Goal: Transaction & Acquisition: Purchase product/service

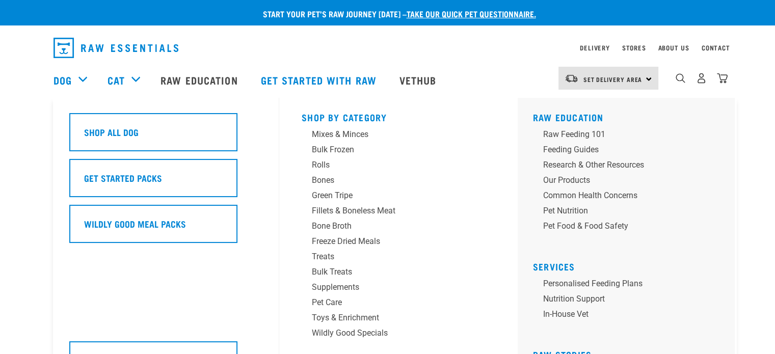
click at [84, 80] on div "Dog" at bounding box center [76, 80] width 44 height 41
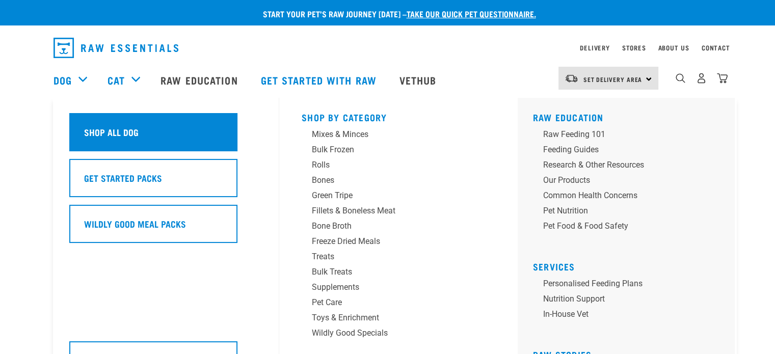
click at [102, 126] on h5 "Shop All Dog" at bounding box center [111, 131] width 55 height 13
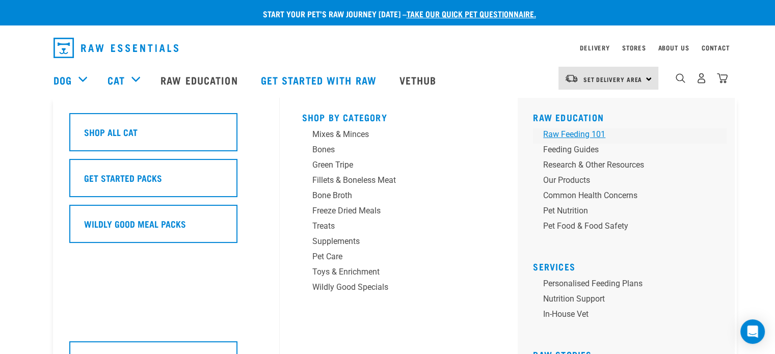
click at [560, 132] on div "Raw Feeding 101" at bounding box center [622, 134] width 159 height 12
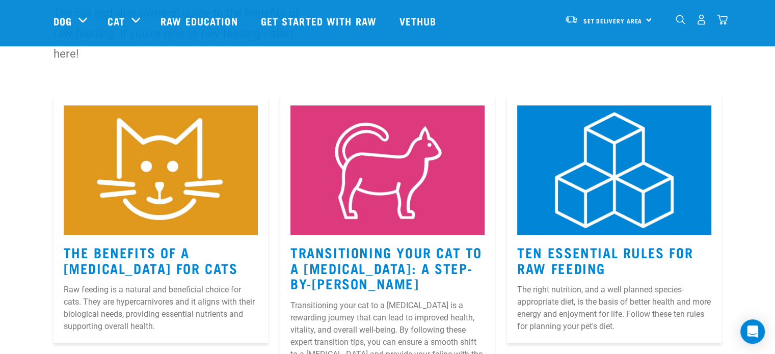
scroll to position [104, 0]
click at [560, 132] on img at bounding box center [614, 169] width 194 height 129
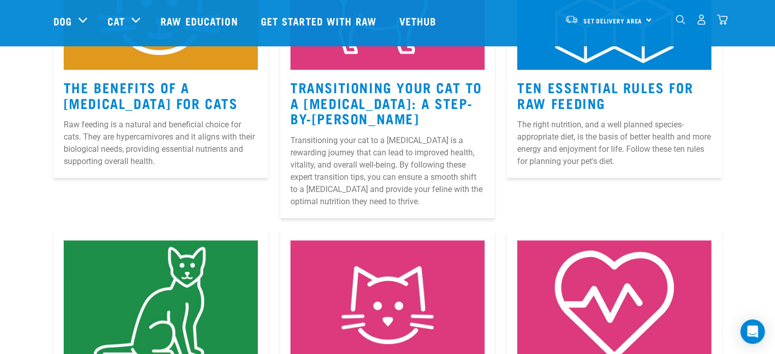
scroll to position [271, 0]
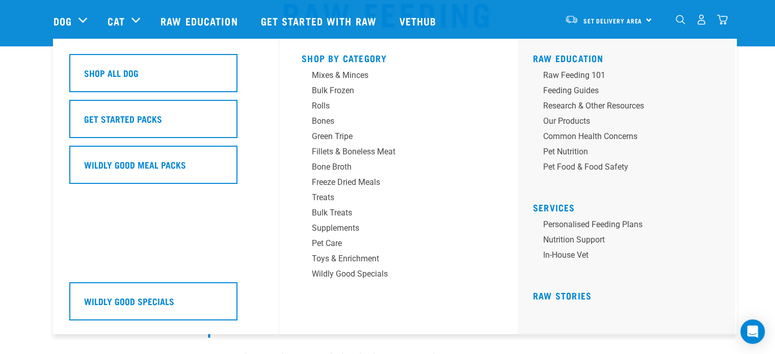
scroll to position [94, 0]
click at [579, 91] on div "Feeding Guides" at bounding box center [622, 91] width 159 height 12
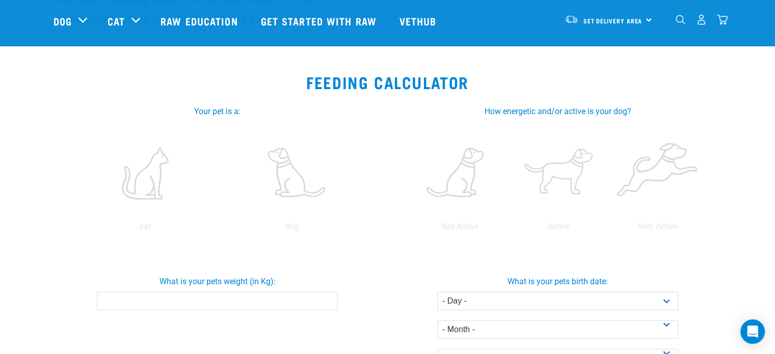
scroll to position [143, 0]
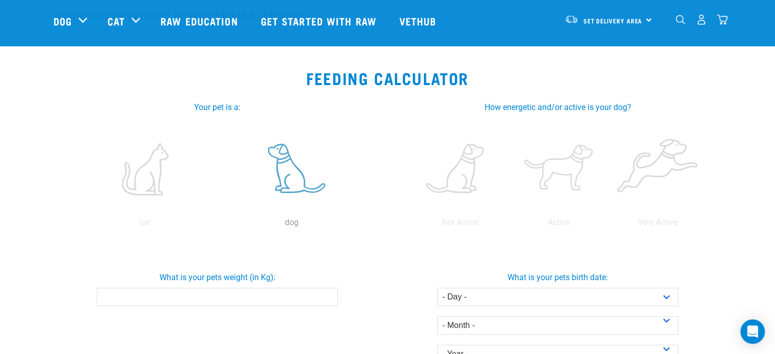
click at [293, 169] on label at bounding box center [292, 169] width 142 height 87
click at [219, 225] on input "radio" at bounding box center [219, 225] width 0 height 0
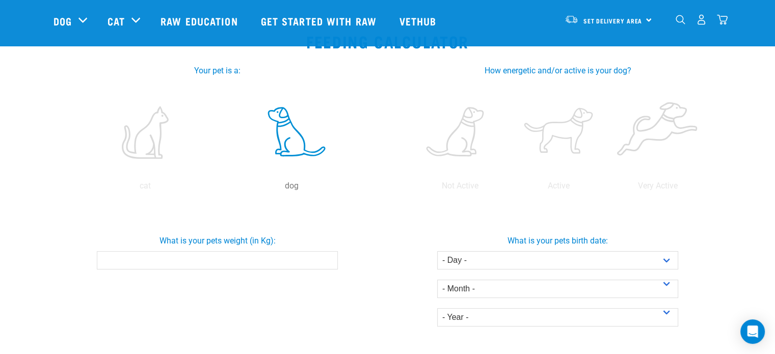
scroll to position [179, 0]
click at [560, 124] on label at bounding box center [559, 132] width 95 height 87
click at [510, 189] on input "radio" at bounding box center [510, 189] width 0 height 0
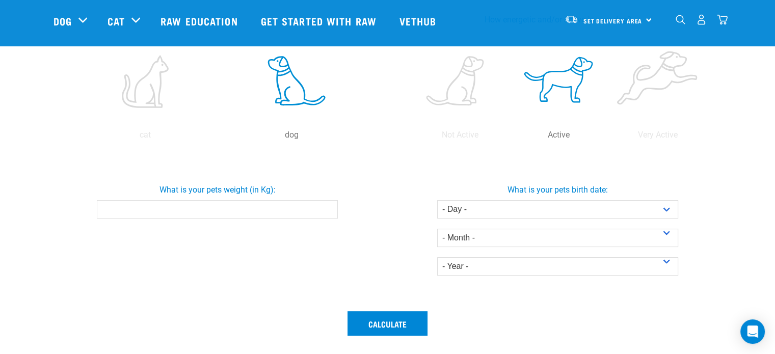
scroll to position [267, 0]
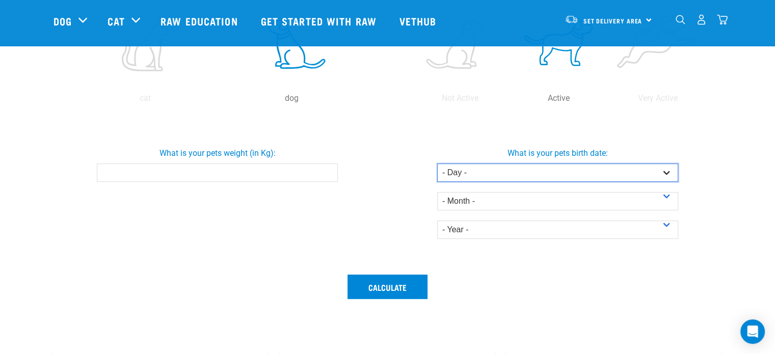
click at [671, 171] on select "- Day - 1 2 3 4 5 6 7 8 9 10 11 12 13 14 15 16 17 18 19 20 21 22 23 24 25 26 27" at bounding box center [557, 173] width 241 height 18
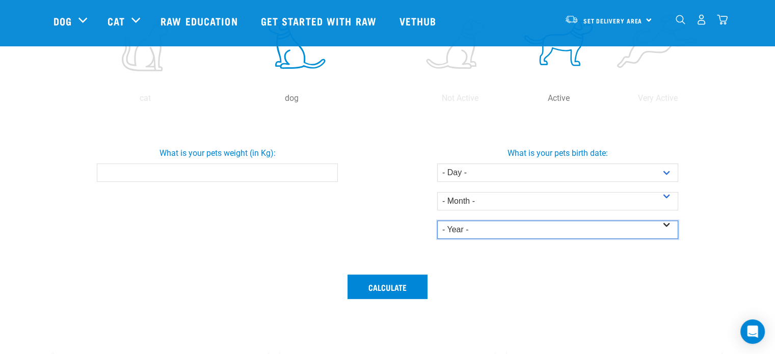
click at [667, 225] on select "- Year - 2025 2024 2023 2022 2021 2020 2019 2018 2017 2016 2015 2014" at bounding box center [557, 230] width 241 height 18
select select "2022"
click at [437, 221] on select "- Year - 2025 2024 2023 2022 2021 2020 2019 2018 2017 2016 2015 2014" at bounding box center [557, 230] width 241 height 18
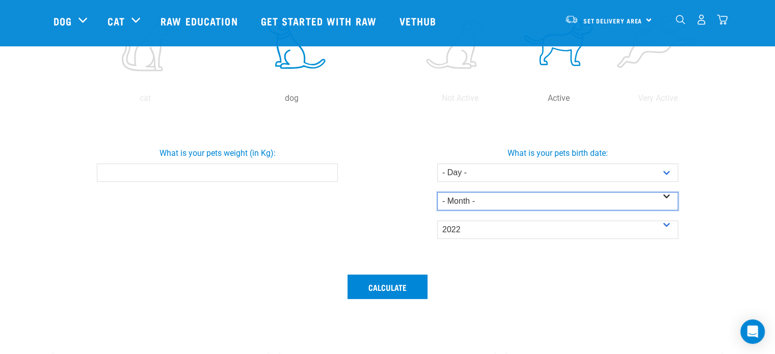
click at [669, 202] on select "- Month - January February March April May June July August September October N…" at bounding box center [557, 201] width 241 height 18
select select "August"
click at [437, 192] on select "- Month - January February March April May June July August September October N…" at bounding box center [557, 201] width 241 height 18
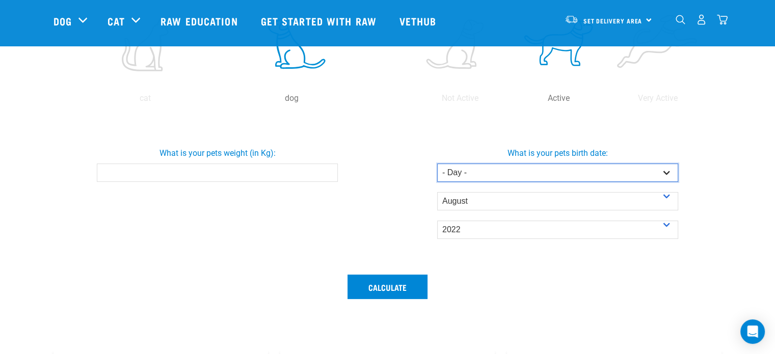
click at [672, 174] on select "- Day - 1 2 3 4 5 6 7 8 9 10 11 12 13 14 15 16 17 18 19 20 21 22 23 24 25 26 27" at bounding box center [557, 173] width 241 height 18
select select "21"
click at [437, 164] on select "- Day - 1 2 3 4 5 6 7 8 9 10 11 12 13 14 15 16 17 18 19 20 21 22 23 24 25 26 27" at bounding box center [557, 173] width 241 height 18
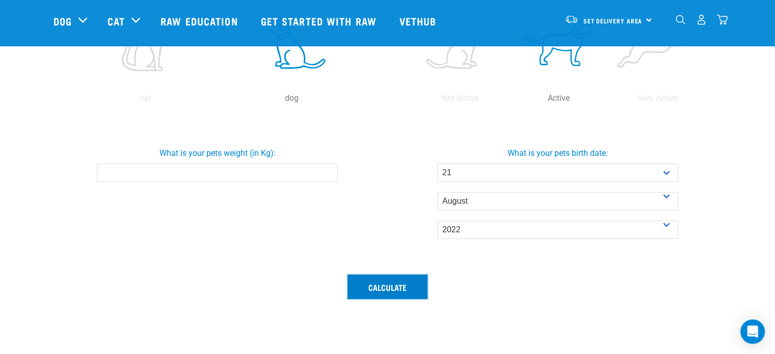
click at [397, 288] on button "Calculate" at bounding box center [388, 287] width 80 height 24
type input "6"
click at [348, 275] on button "Calculate" at bounding box center [388, 287] width 80 height 24
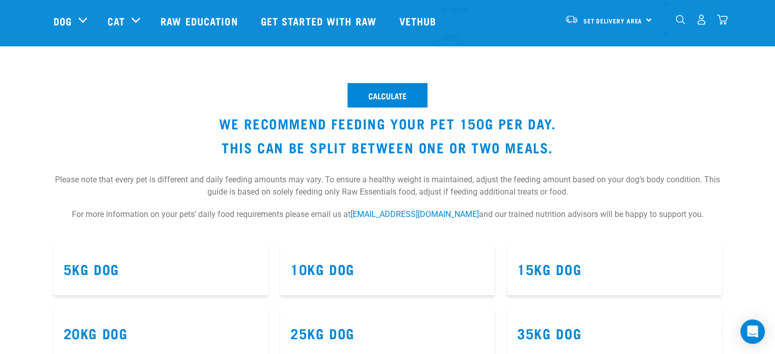
scroll to position [458, 0]
click at [395, 95] on button "Calculate" at bounding box center [388, 96] width 80 height 24
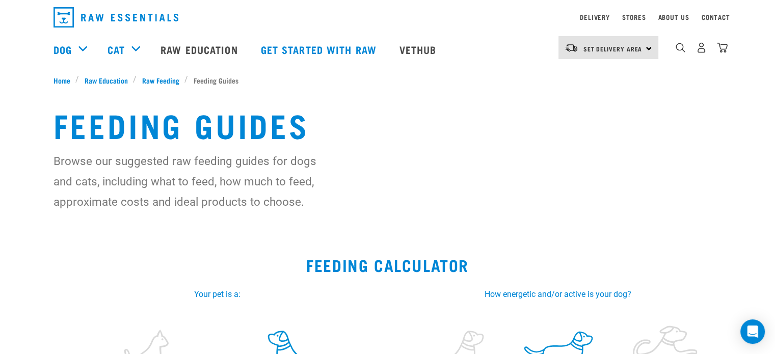
scroll to position [29, 0]
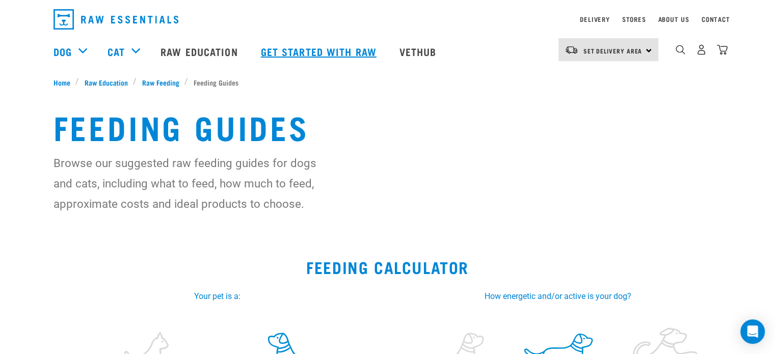
click at [333, 43] on link "Get started with Raw" at bounding box center [320, 51] width 139 height 41
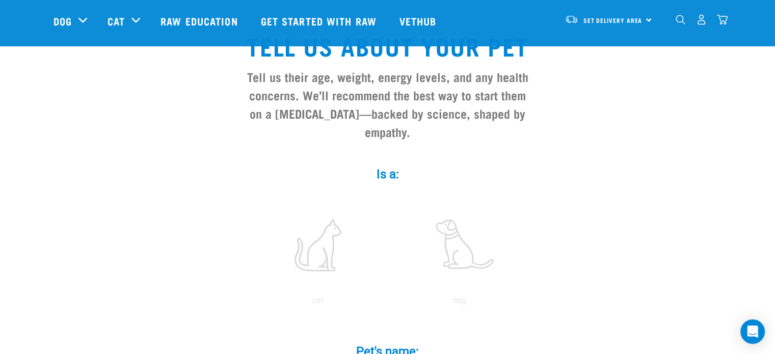
scroll to position [68, 0]
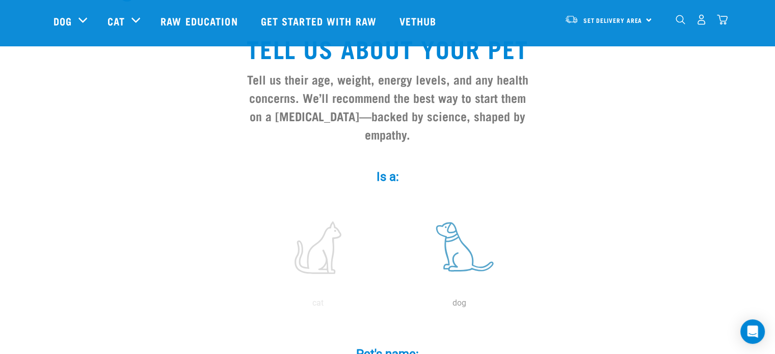
click at [463, 227] on label at bounding box center [460, 247] width 138 height 87
click at [389, 306] on input "radio" at bounding box center [389, 306] width 0 height 0
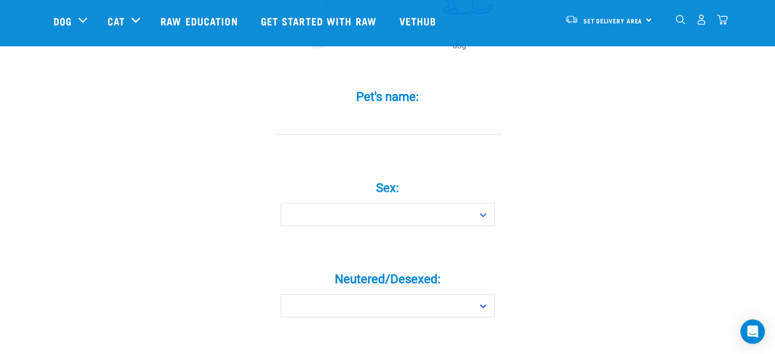
scroll to position [328, 0]
click at [424, 110] on input "Pet's name: *" at bounding box center [387, 121] width 229 height 23
type input "[DATE]"
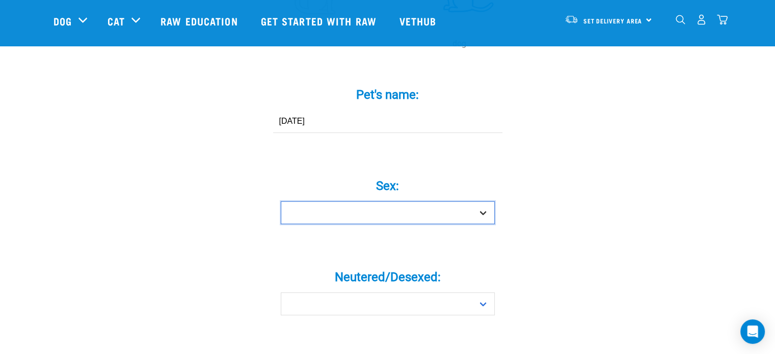
click at [486, 201] on select "Boy Girl" at bounding box center [388, 212] width 214 height 23
select select "girl"
click at [281, 201] on select "Boy Girl" at bounding box center [388, 212] width 214 height 23
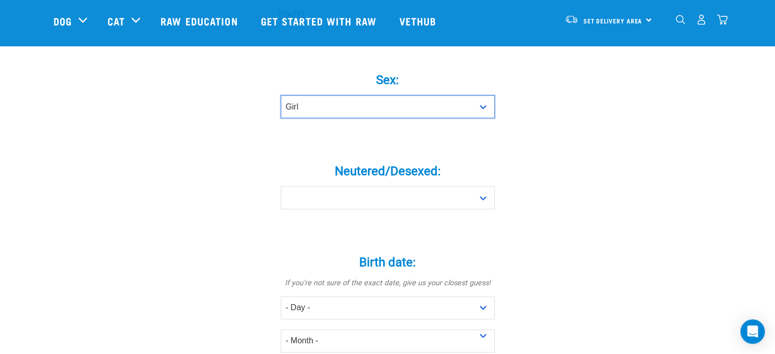
scroll to position [436, 0]
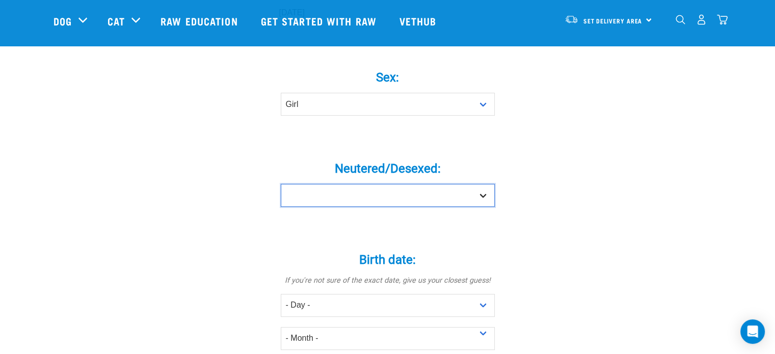
click at [493, 184] on select "Yes No" at bounding box center [388, 195] width 214 height 23
select select "no"
click at [281, 184] on select "Yes No" at bounding box center [388, 195] width 214 height 23
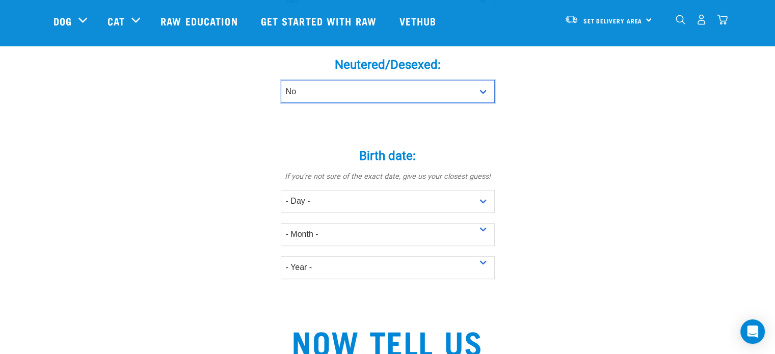
scroll to position [560, 0]
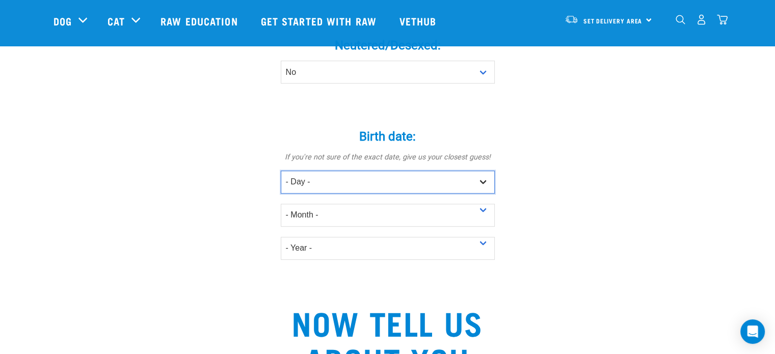
click at [480, 171] on select "- Day - 1 2 3 4 5 6 7 8 9 10 11 12 13 14 15 16 17 18 19 20 21 22 23 24 25 26 27" at bounding box center [388, 182] width 214 height 23
select select "21"
click at [281, 171] on select "- Day - 1 2 3 4 5 6 7 8 9 10 11 12 13 14 15 16 17 18 19 20 21 22 23 24 25 26 27" at bounding box center [388, 182] width 214 height 23
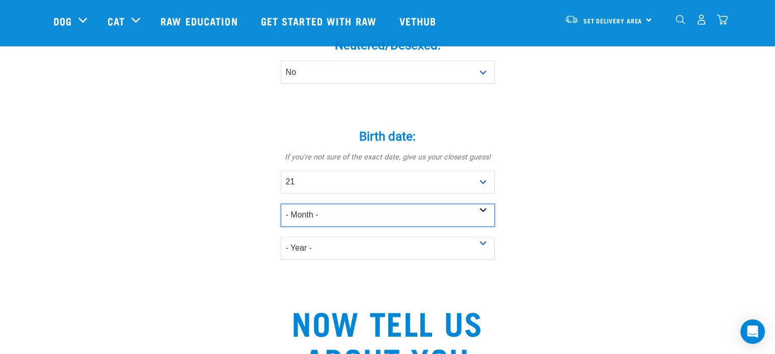
click at [483, 204] on select "- Month - January February March April May June July August September October N…" at bounding box center [388, 215] width 214 height 23
select select "August"
click at [281, 204] on select "- Month - January February March April May June July August September October N…" at bounding box center [388, 215] width 214 height 23
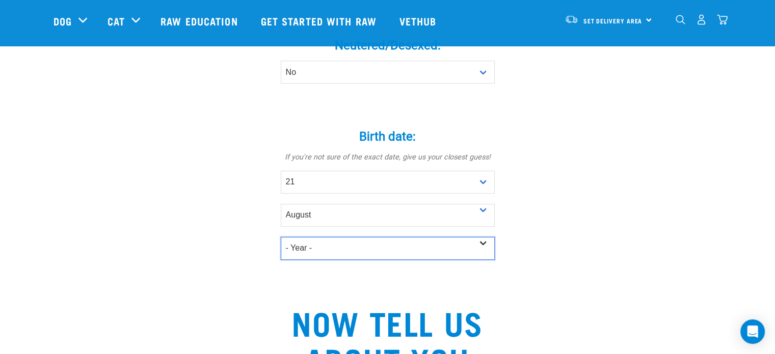
click at [478, 237] on select "- Year - 2025 2024 2023 2022 2021 2020 2019 2018 2017 2016 2015 2014 2013 2012" at bounding box center [388, 248] width 214 height 23
select select "2022"
click at [281, 237] on select "- Year - 2025 2024 2023 2022 2021 2020 2019 2018 2017 2016 2015 2014 2013 2012" at bounding box center [388, 248] width 214 height 23
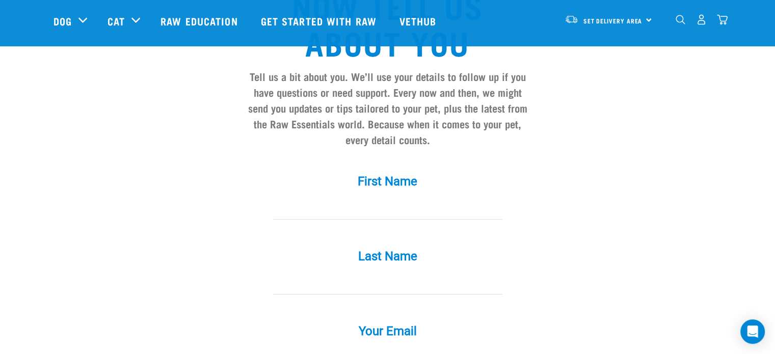
scroll to position [876, 0]
click at [410, 197] on input "First Name *" at bounding box center [387, 208] width 229 height 23
type input "jamie"
click at [375, 253] on div "Last Name *" at bounding box center [388, 265] width 306 height 60
click at [375, 273] on input "Last Name *" at bounding box center [387, 283] width 229 height 23
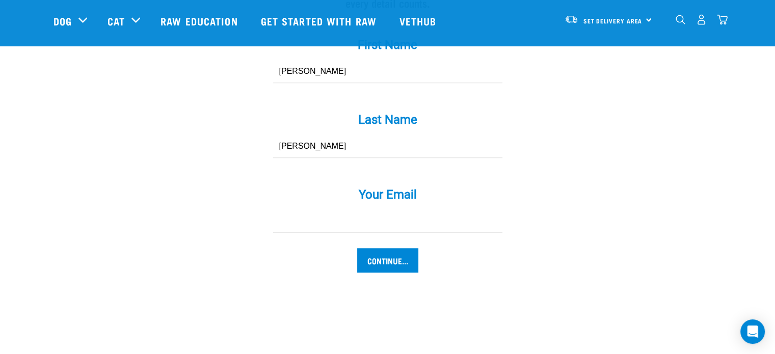
scroll to position [1019, 0]
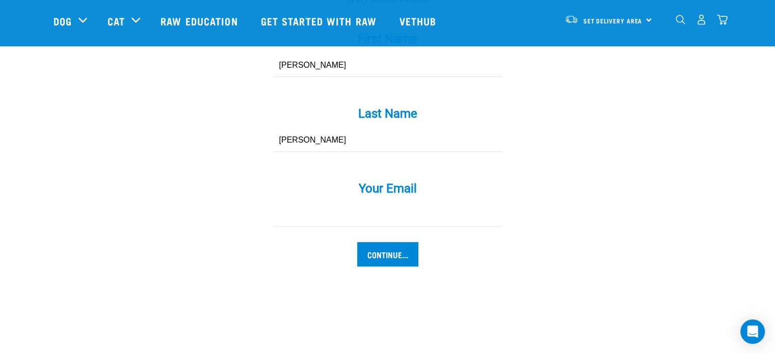
type input "ward"
click at [393, 204] on input "Your Email *" at bounding box center [387, 215] width 229 height 23
type input "jt.ward98@gmail.com"
click at [391, 242] on input "Continue..." at bounding box center [387, 254] width 61 height 24
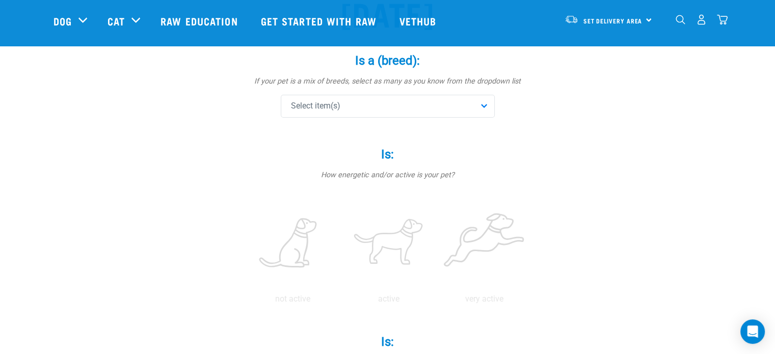
scroll to position [108, 0]
click at [480, 103] on div "Select item(s)" at bounding box center [388, 106] width 214 height 23
click at [371, 135] on input "text" at bounding box center [387, 134] width 209 height 23
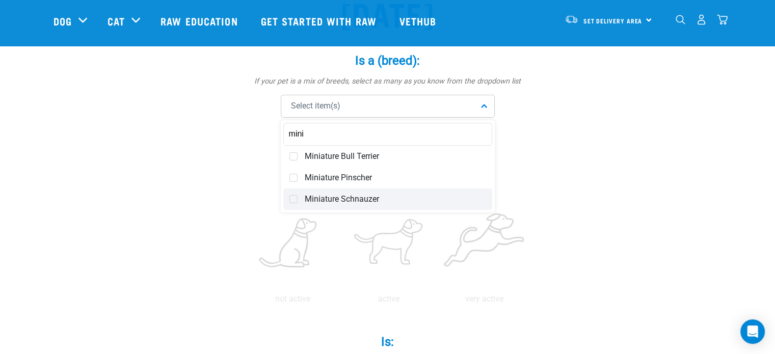
type input "mini"
click at [293, 197] on span at bounding box center [293, 199] width 8 height 8
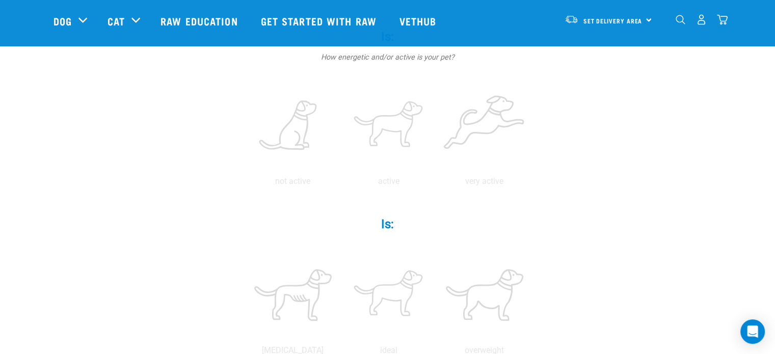
scroll to position [226, 0]
click at [399, 122] on label at bounding box center [389, 125] width 92 height 87
click at [341, 183] on input "radio" at bounding box center [341, 183] width 0 height 0
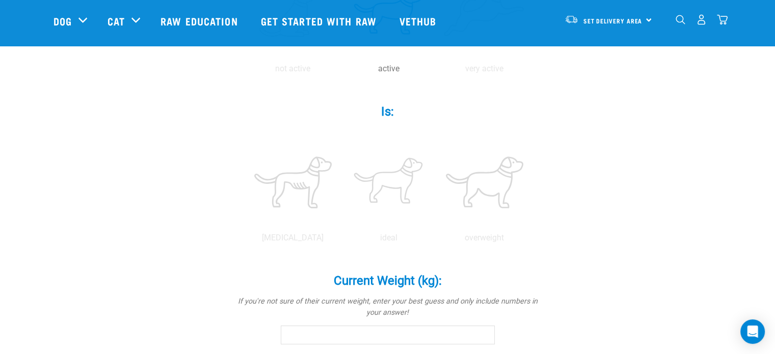
scroll to position [350, 0]
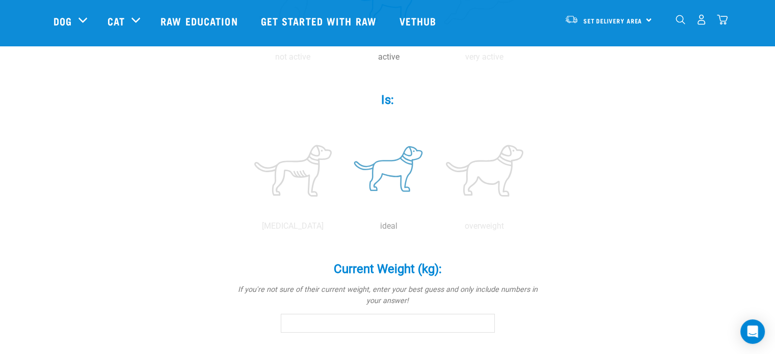
click at [393, 173] on label at bounding box center [389, 170] width 92 height 87
click at [341, 229] on input "radio" at bounding box center [341, 229] width 0 height 0
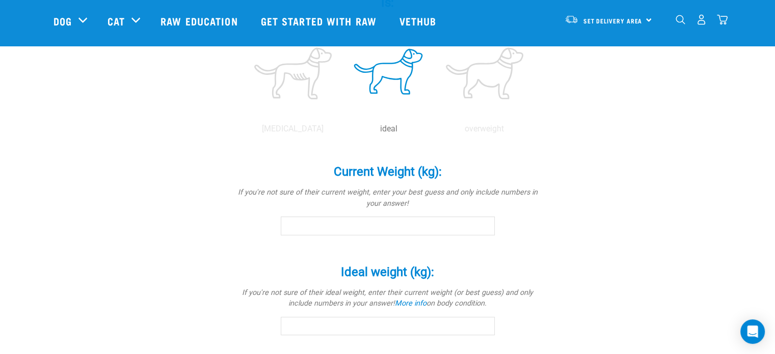
scroll to position [456, 0]
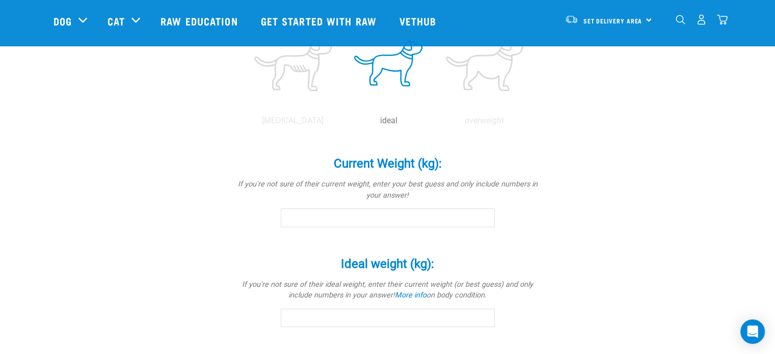
click at [418, 217] on input "Current Weight (kg): *" at bounding box center [388, 217] width 214 height 18
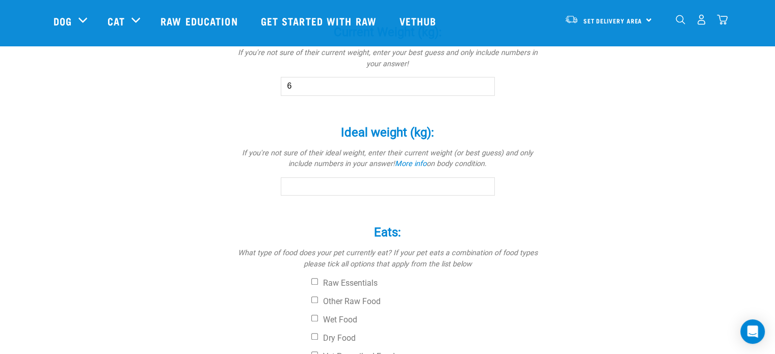
scroll to position [590, 0]
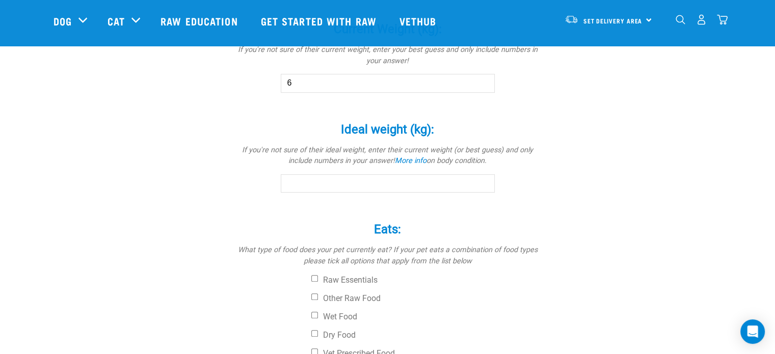
type input "6"
click at [399, 183] on input "Ideal weight (kg): *" at bounding box center [388, 183] width 214 height 18
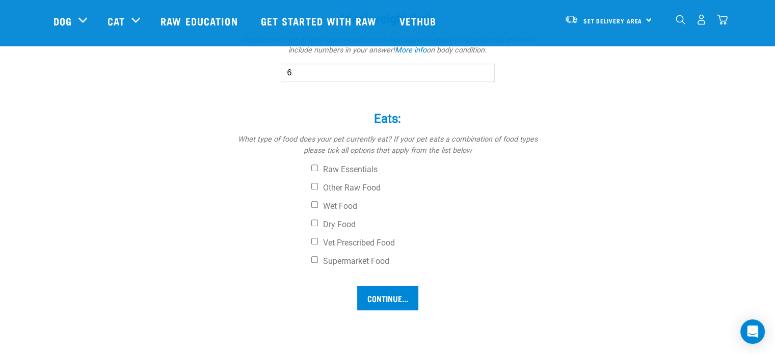
scroll to position [701, 0]
type input "6"
click at [314, 218] on div "Raw Essentials Other Raw Food Wet Food Dry Food Vet Prescribed Food Supermarket…" at bounding box center [388, 215] width 306 height 102
click at [314, 224] on input "Dry Food" at bounding box center [314, 222] width 7 height 7
checkbox input "true"
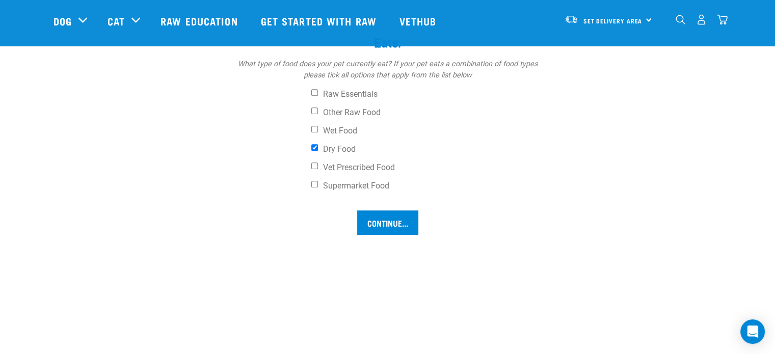
scroll to position [777, 0]
click at [375, 220] on input "Continue..." at bounding box center [387, 222] width 61 height 24
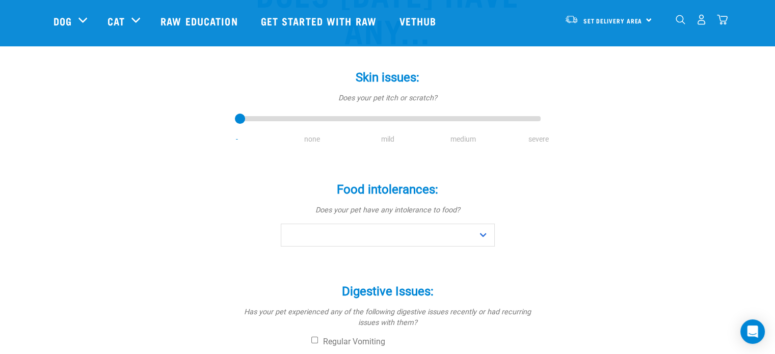
scroll to position [135, 0]
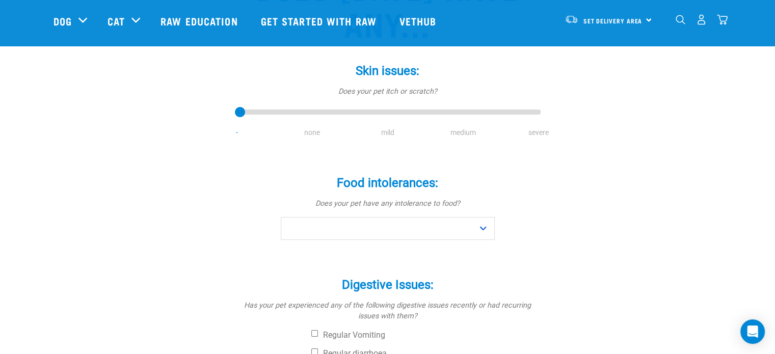
drag, startPoint x: 308, startPoint y: 124, endPoint x: 240, endPoint y: 106, distance: 70.6
click at [240, 106] on div "Skin issues: * Does your pet itch or scratch? - none mild medium severe" at bounding box center [388, 93] width 306 height 89
drag, startPoint x: 240, startPoint y: 106, endPoint x: 329, endPoint y: 109, distance: 89.2
type input "1"
click at [329, 109] on input "range" at bounding box center [388, 112] width 306 height 14
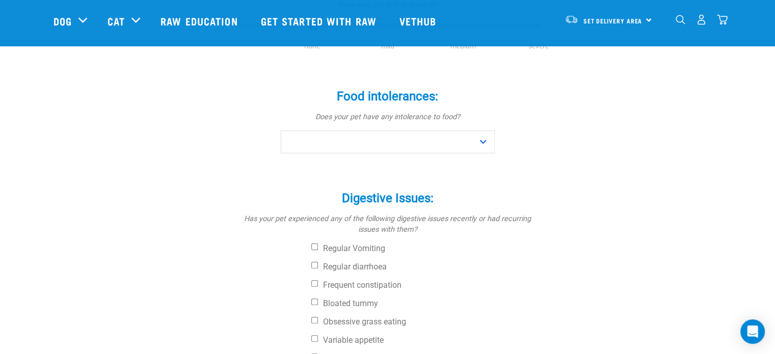
scroll to position [224, 0]
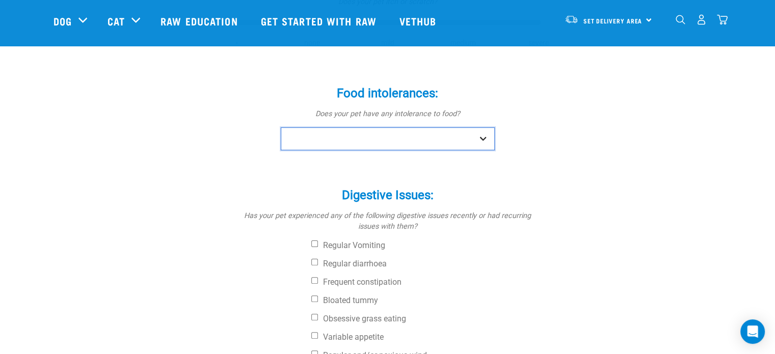
click at [478, 134] on select "No Yes" at bounding box center [388, 138] width 214 height 23
select select "no"
click at [281, 127] on select "No Yes" at bounding box center [388, 138] width 214 height 23
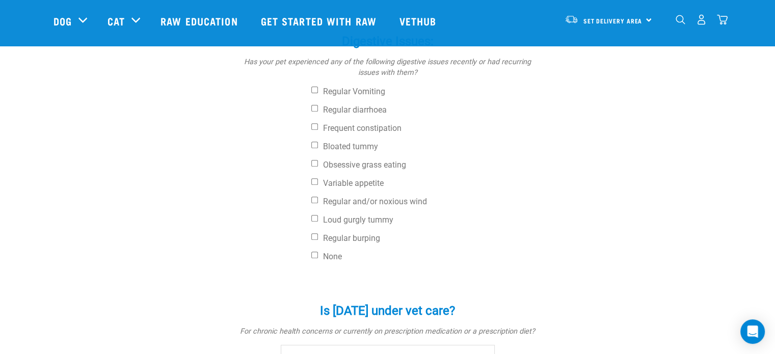
scroll to position [389, 0]
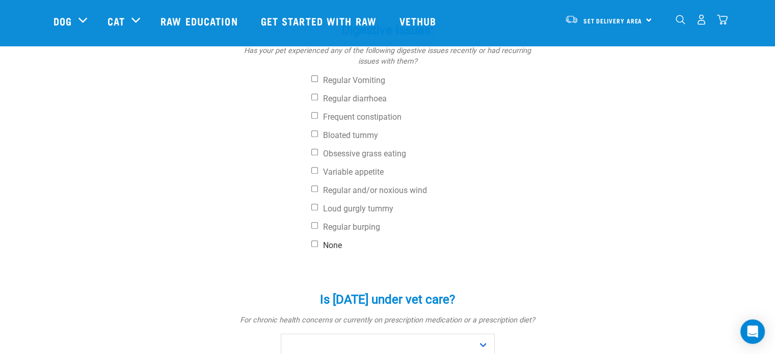
click at [312, 243] on input "None" at bounding box center [314, 244] width 7 height 7
checkbox input "true"
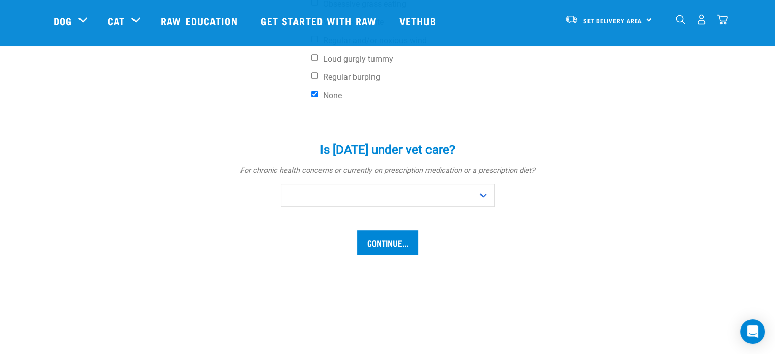
scroll to position [548, 0]
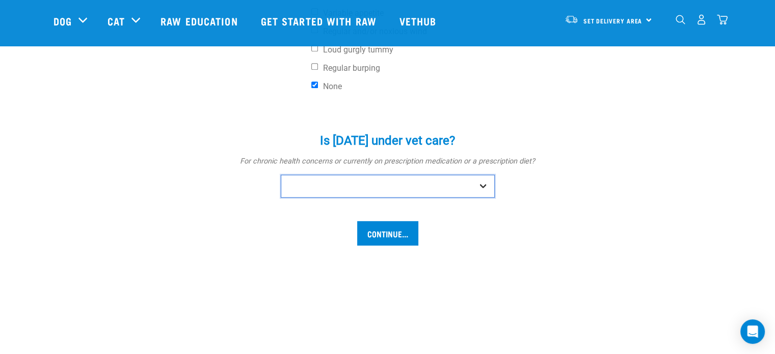
click at [485, 182] on select "No Yes" at bounding box center [388, 186] width 214 height 23
select select "no"
click at [281, 175] on select "No Yes" at bounding box center [388, 186] width 214 height 23
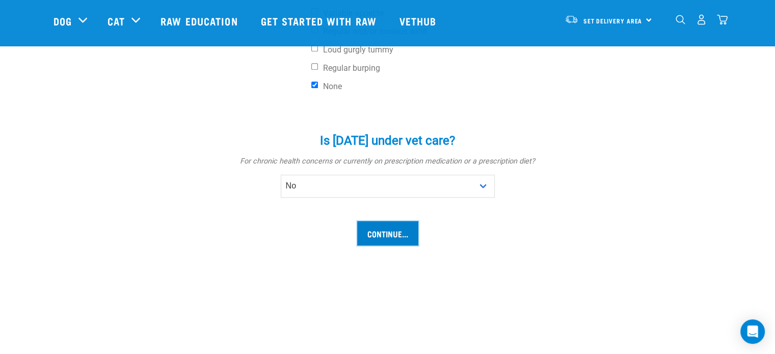
click at [388, 237] on input "Continue..." at bounding box center [387, 233] width 61 height 24
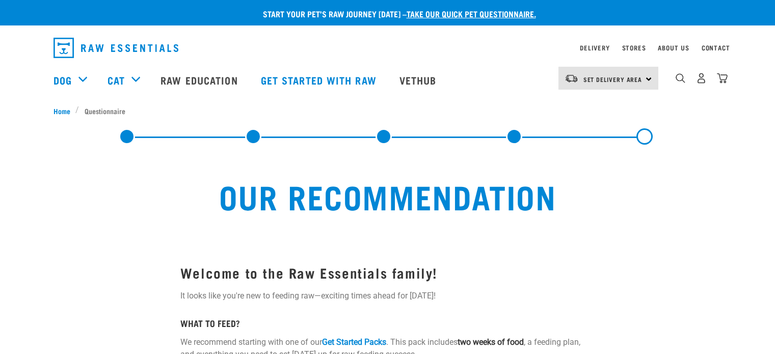
select select "19639"
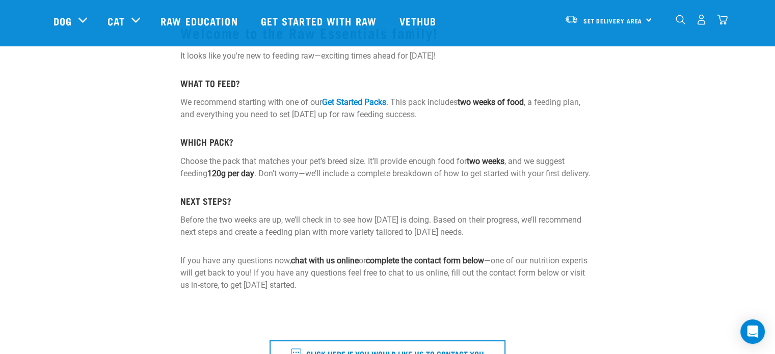
scroll to position [167, 0]
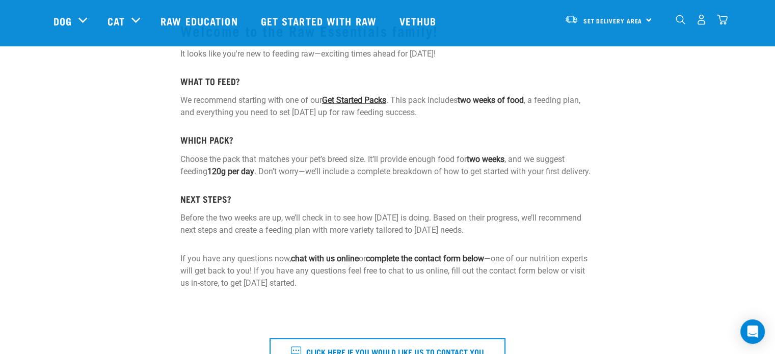
click at [366, 98] on link "Get Started Packs" at bounding box center [354, 100] width 64 height 10
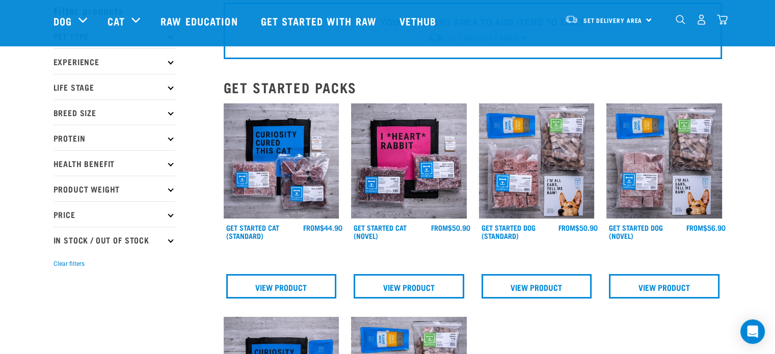
scroll to position [48, 0]
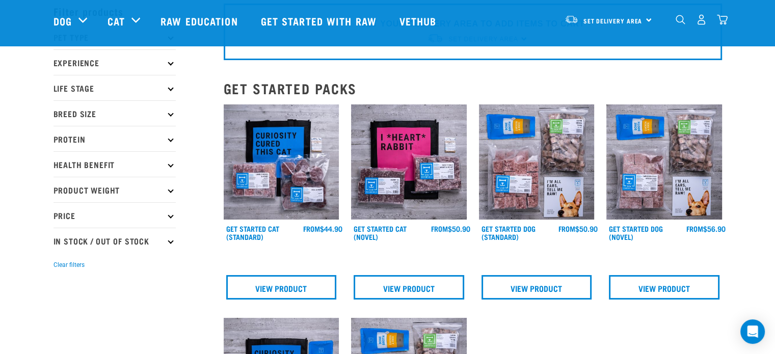
click at [535, 180] on img at bounding box center [537, 162] width 116 height 116
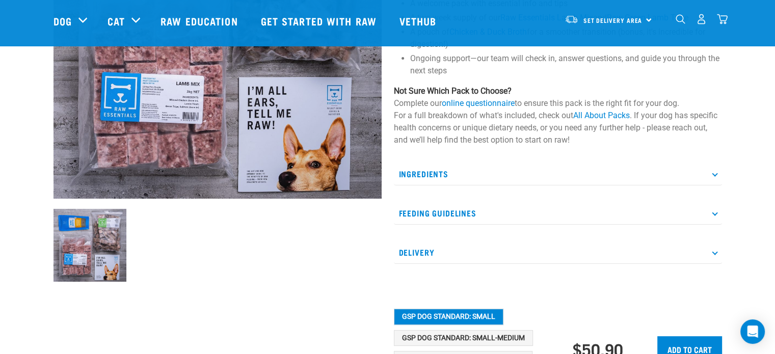
scroll to position [211, 0]
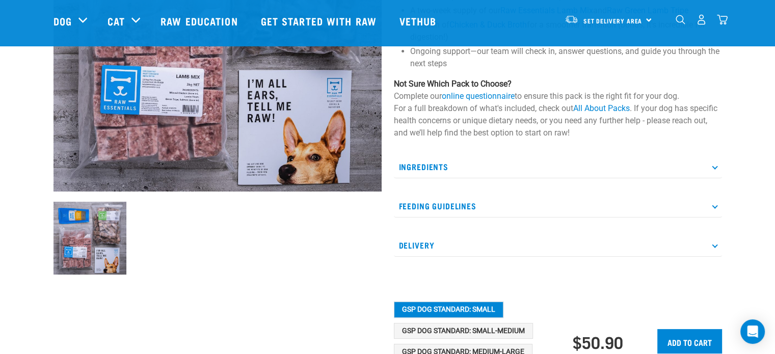
click at [711, 164] on p "Ingredients" at bounding box center [558, 166] width 328 height 23
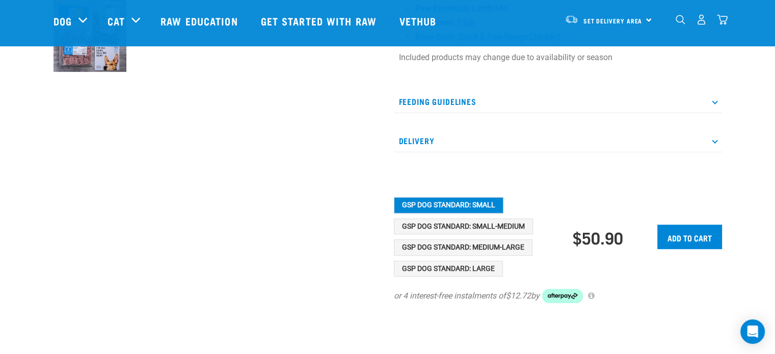
scroll to position [411, 0]
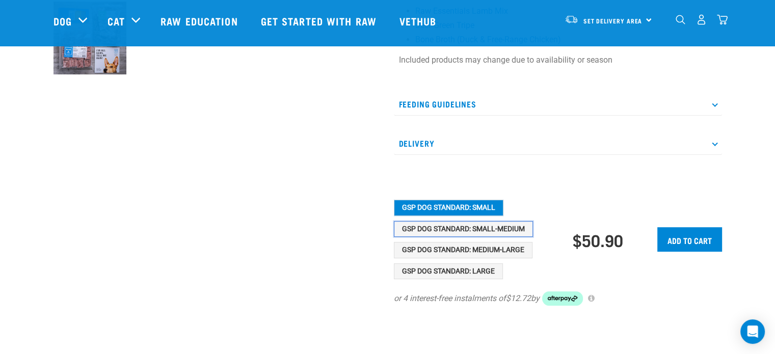
click at [491, 232] on button "GSP Dog Standard: Small-Medium" at bounding box center [463, 229] width 139 height 16
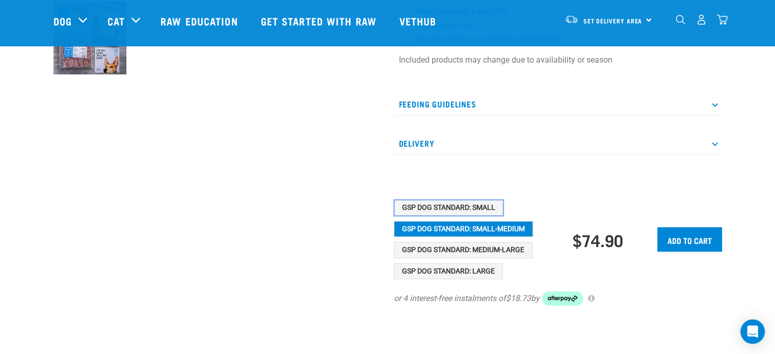
click at [475, 202] on button "GSP Dog Standard: Small" at bounding box center [449, 208] width 110 height 16
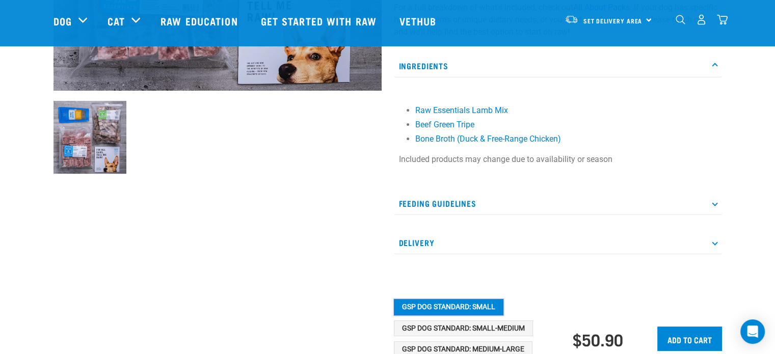
scroll to position [313, 0]
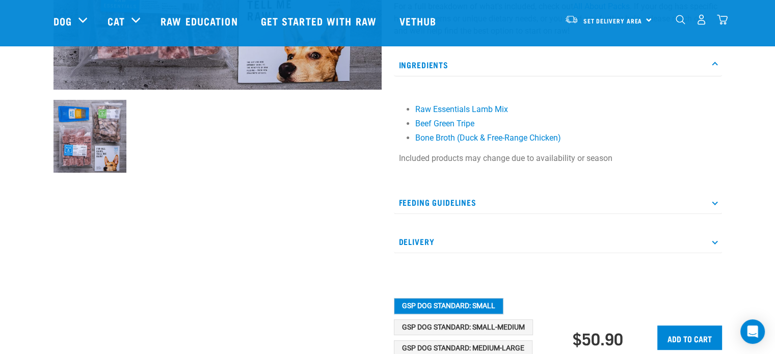
click at [713, 201] on icon at bounding box center [715, 202] width 6 height 6
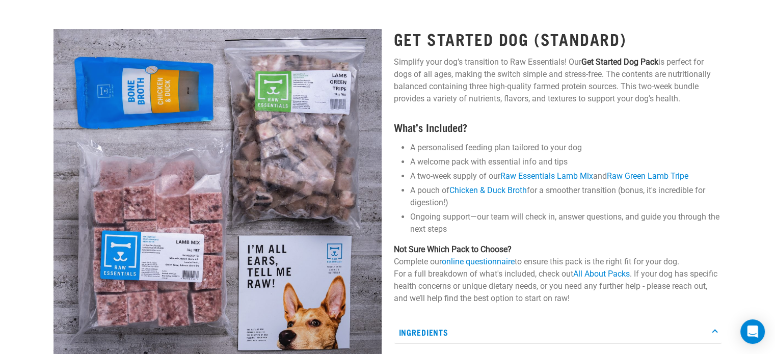
scroll to position [0, 0]
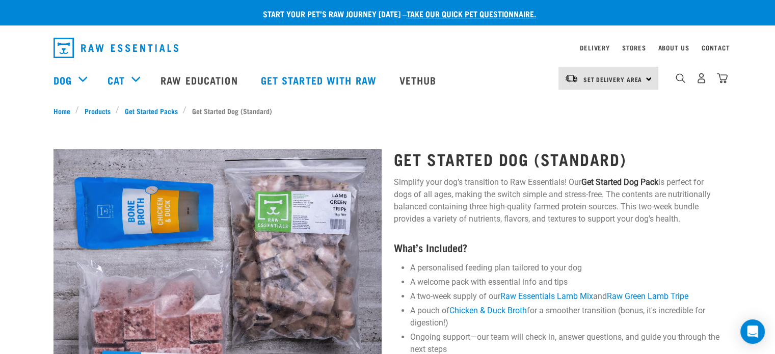
click at [651, 85] on div "Set Delivery Area North Island South Island" at bounding box center [609, 78] width 100 height 23
click at [607, 103] on link "[GEOGRAPHIC_DATA]" at bounding box center [608, 107] width 98 height 22
click at [650, 75] on div "[GEOGRAPHIC_DATA] [GEOGRAPHIC_DATA]" at bounding box center [609, 78] width 100 height 23
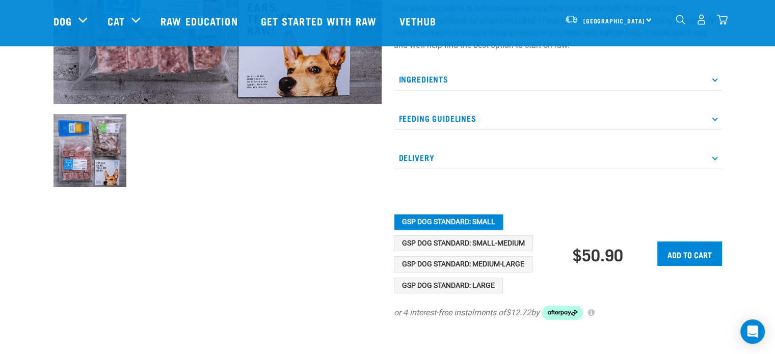
scroll to position [347, 0]
